Goal: Find specific page/section: Find specific page/section

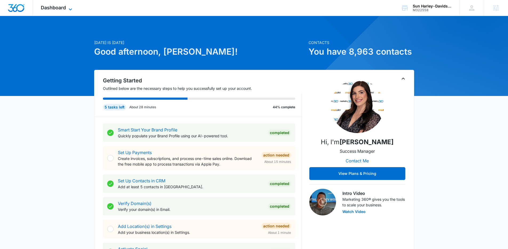
click at [46, 6] on span "Dashboard" at bounding box center [53, 8] width 25 height 6
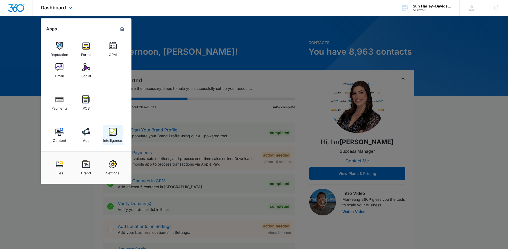
click at [119, 132] on link "Intelligence" at bounding box center [113, 135] width 20 height 20
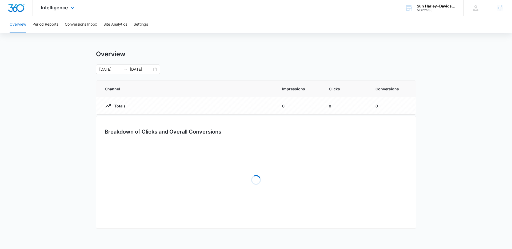
click at [67, 4] on div "Intelligence Apps Reputation Forms CRM Email Social Payments POS Content Ads In…" at bounding box center [58, 8] width 51 height 16
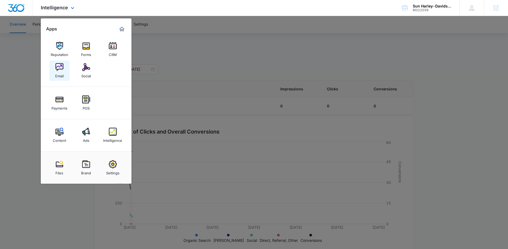
click at [63, 71] on div "Email" at bounding box center [59, 74] width 9 height 7
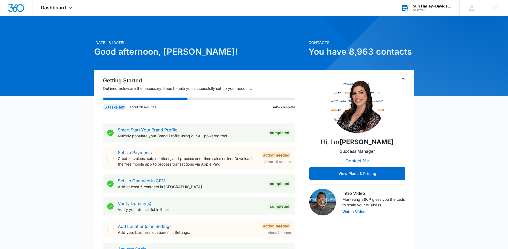
click at [422, 8] on div "Sun Harley-Davidson" at bounding box center [432, 6] width 39 height 4
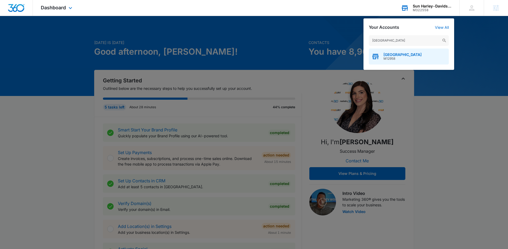
type input "kidstown learning center"
click at [409, 52] on div "Kidstown Learning Center M12958" at bounding box center [409, 57] width 80 height 16
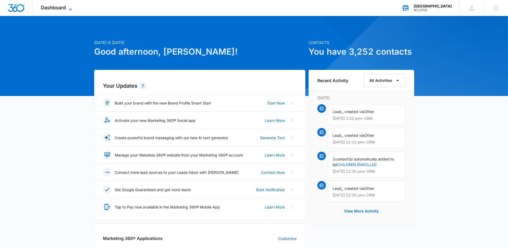
click at [67, 11] on icon at bounding box center [70, 9] width 6 height 6
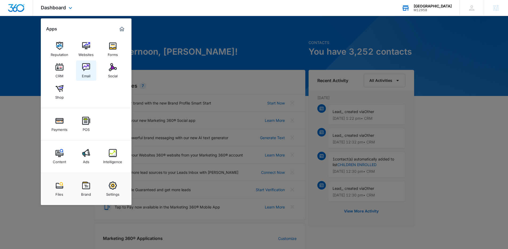
click at [88, 67] on img at bounding box center [86, 67] width 8 height 8
